Goal: Browse casually

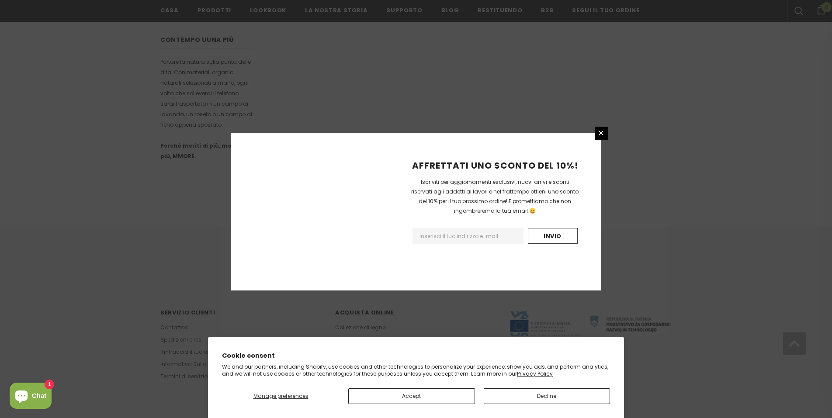
scroll to position [478, 0]
